Goal: Find contact information: Find contact information

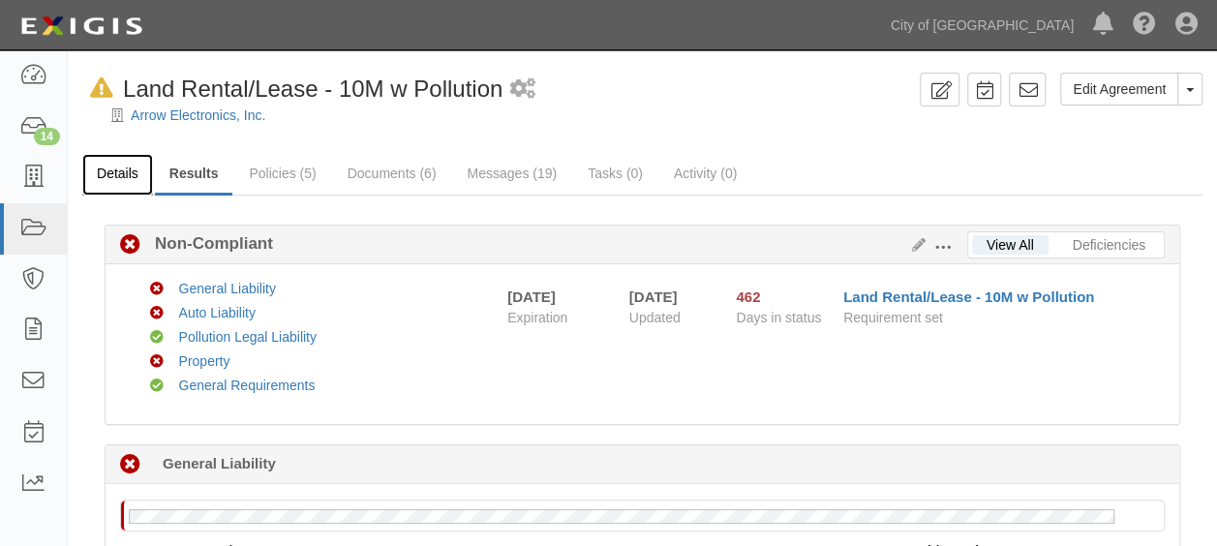
click at [103, 172] on link "Details" at bounding box center [117, 175] width 71 height 42
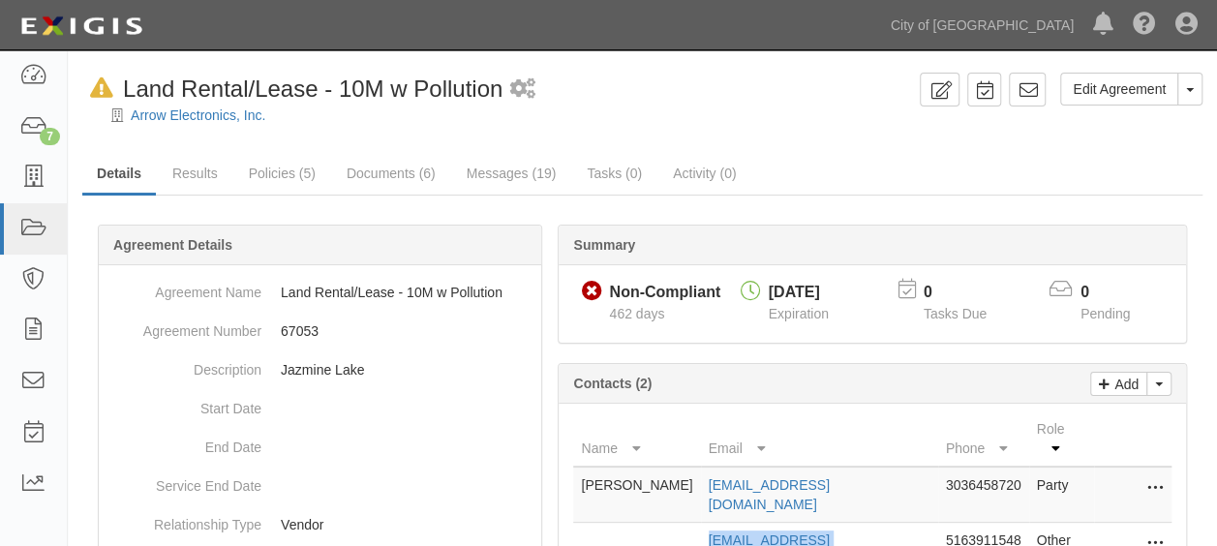
drag, startPoint x: 695, startPoint y: 511, endPoint x: 850, endPoint y: 506, distance: 155.0
click at [850, 523] on tr "[EMAIL_ADDRESS][DOMAIN_NAME] 5163911548 Other Edit Remove from agreement Delete" at bounding box center [872, 550] width 598 height 55
copy tr "[EMAIL_ADDRESS][DOMAIN_NAME]"
drag, startPoint x: 903, startPoint y: 460, endPoint x: 976, endPoint y: 471, distance: 73.4
click at [976, 471] on td "3036458720" at bounding box center [983, 495] width 91 height 56
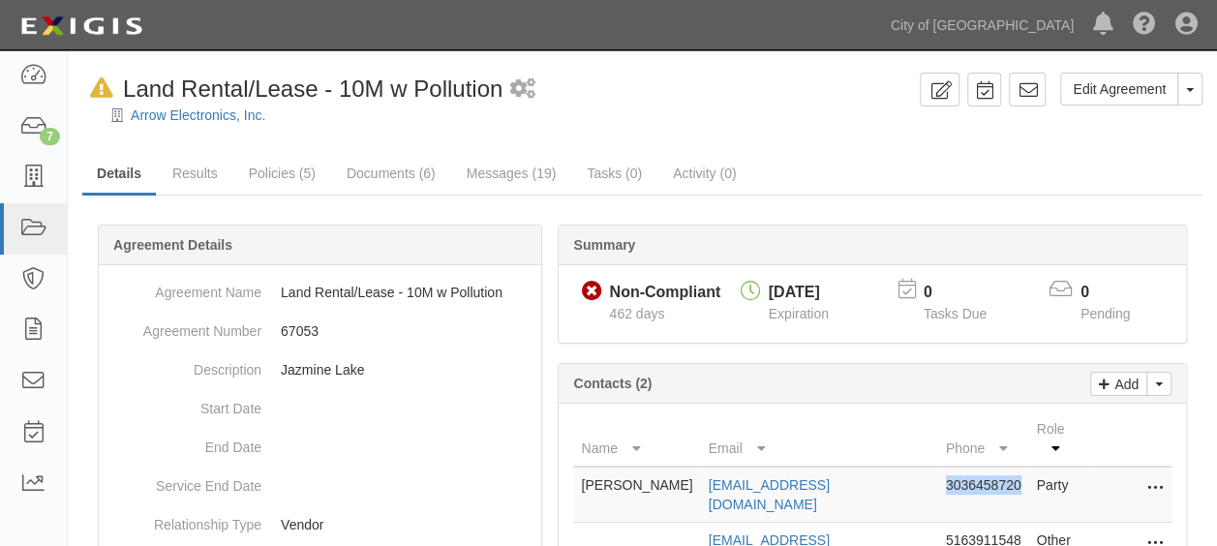
copy td "3036458720"
